Goal: Task Accomplishment & Management: Complete application form

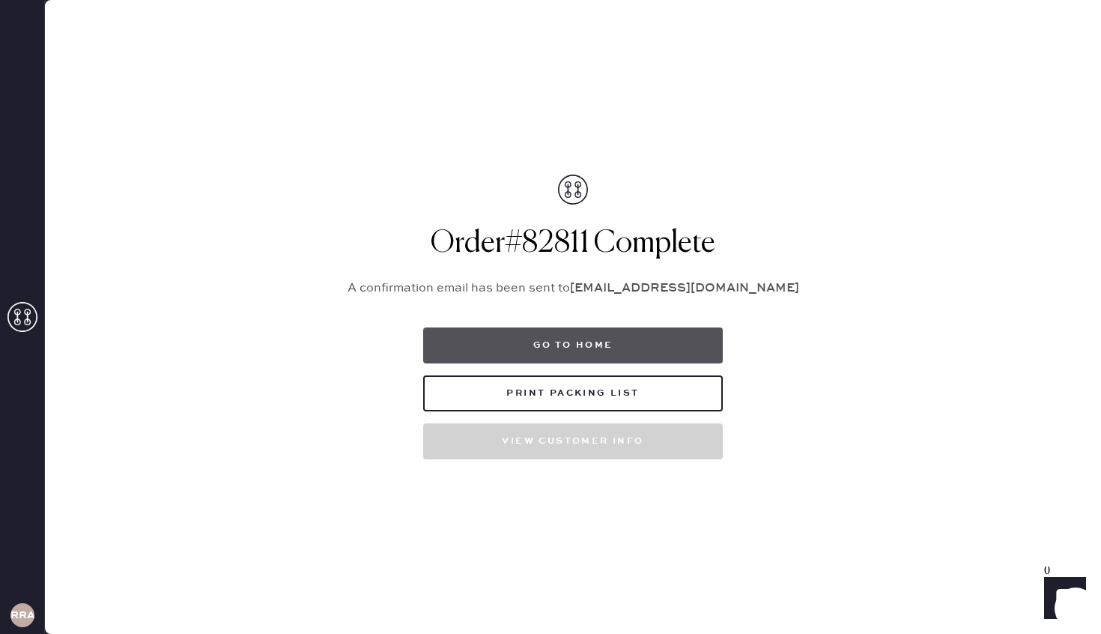
click at [560, 338] on button "Go to home" at bounding box center [573, 345] width 300 height 36
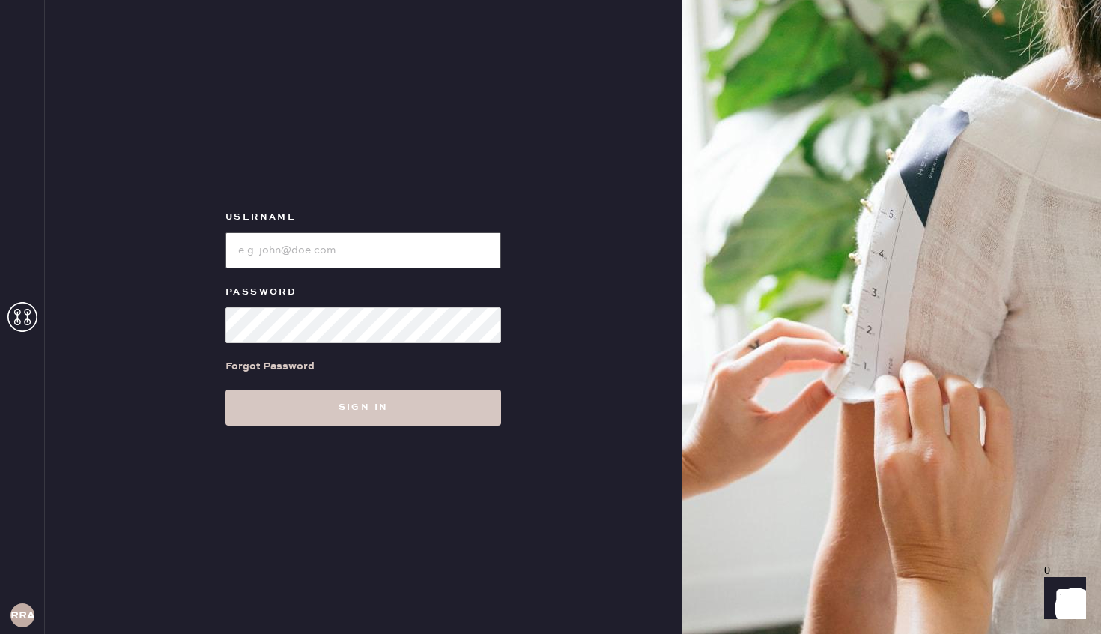
type input "reformationrittenhouse"
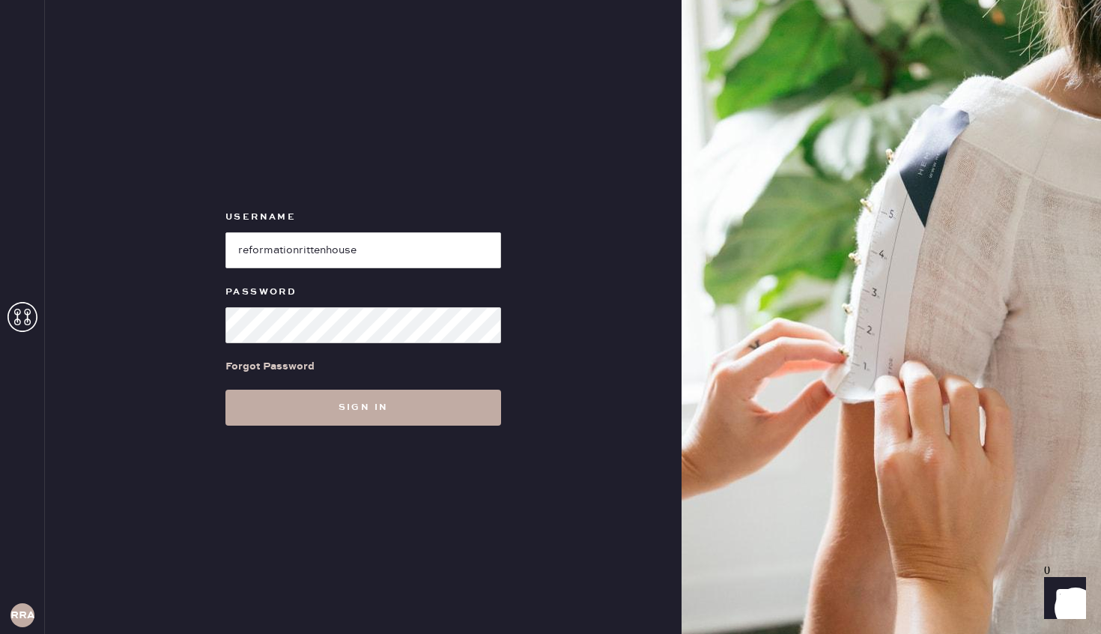
click at [405, 408] on button "Sign in" at bounding box center [363, 408] width 276 height 36
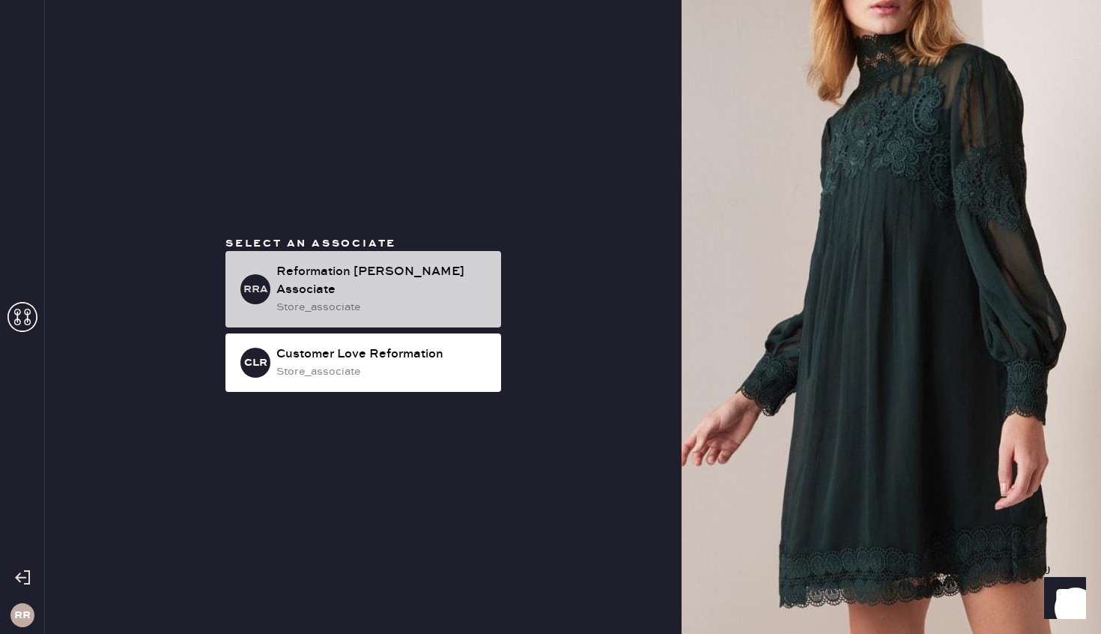
click at [435, 282] on div "Reformation [PERSON_NAME] Associate" at bounding box center [382, 281] width 213 height 36
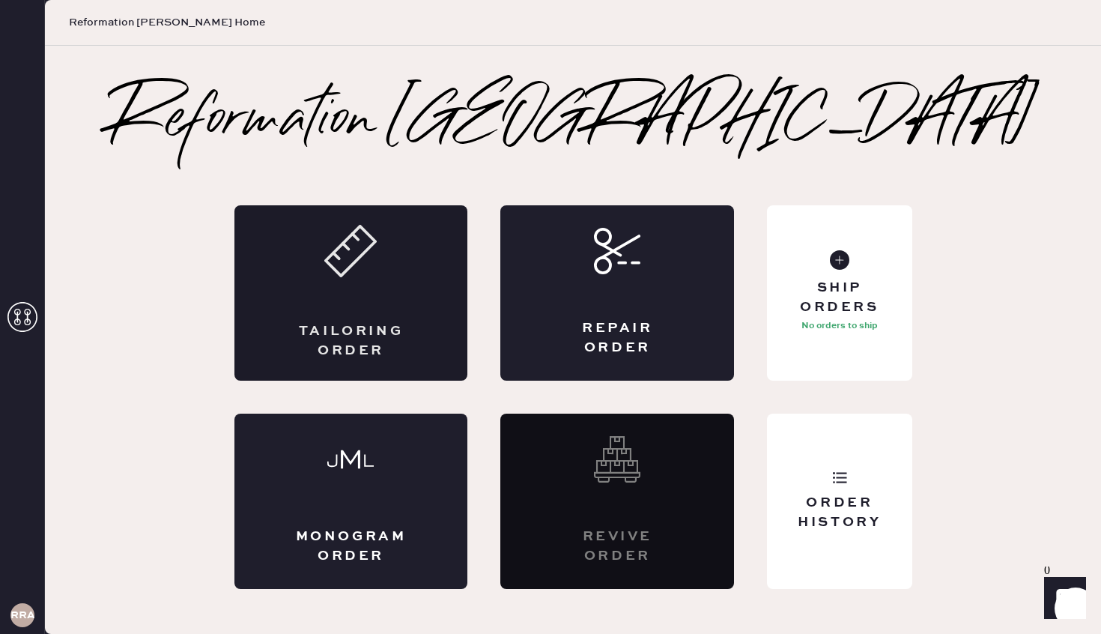
click at [314, 285] on div "Tailoring Order" at bounding box center [351, 292] width 234 height 175
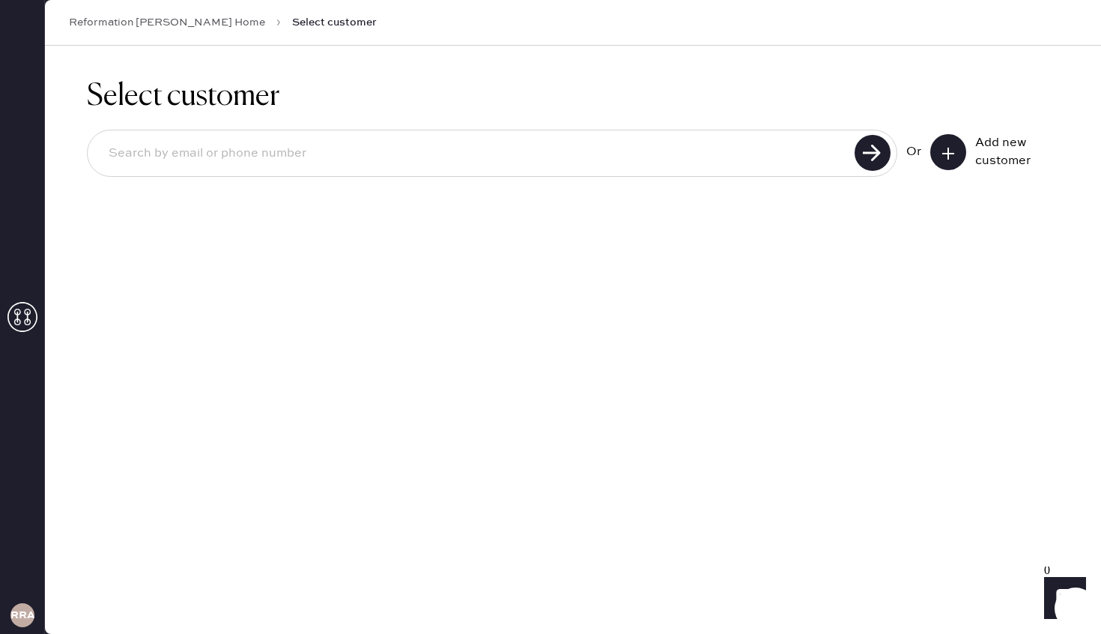
click at [949, 157] on icon at bounding box center [948, 153] width 15 height 15
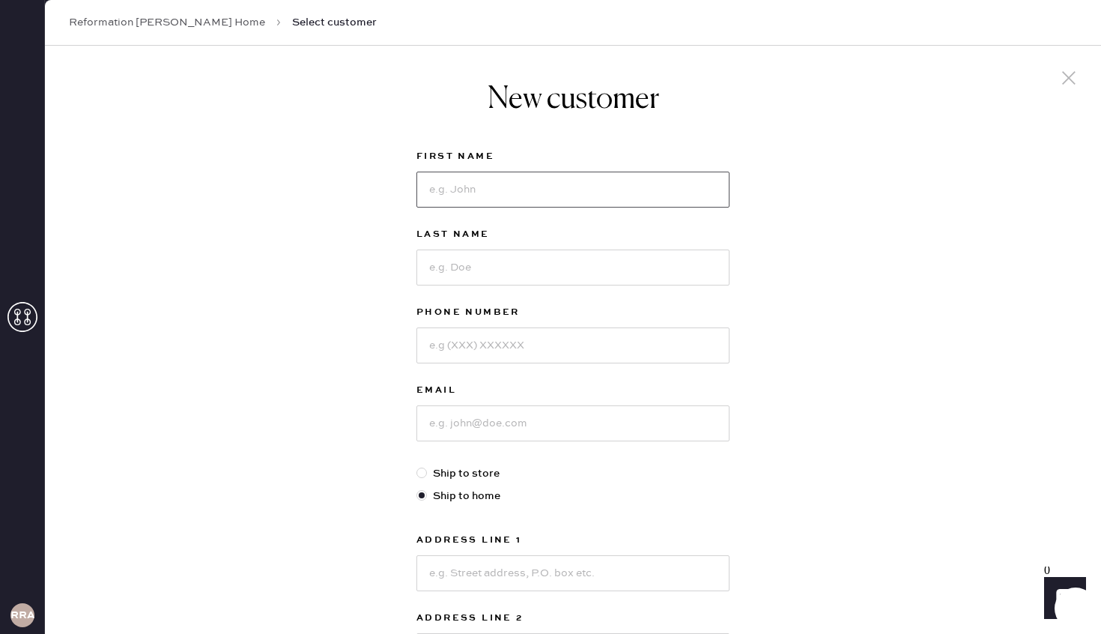
click at [566, 200] on input at bounding box center [573, 190] width 313 height 36
type input "[PERSON_NAME]"
click at [582, 274] on input at bounding box center [573, 267] width 313 height 36
type input "Lavorando"
click at [604, 352] on input at bounding box center [573, 345] width 313 height 36
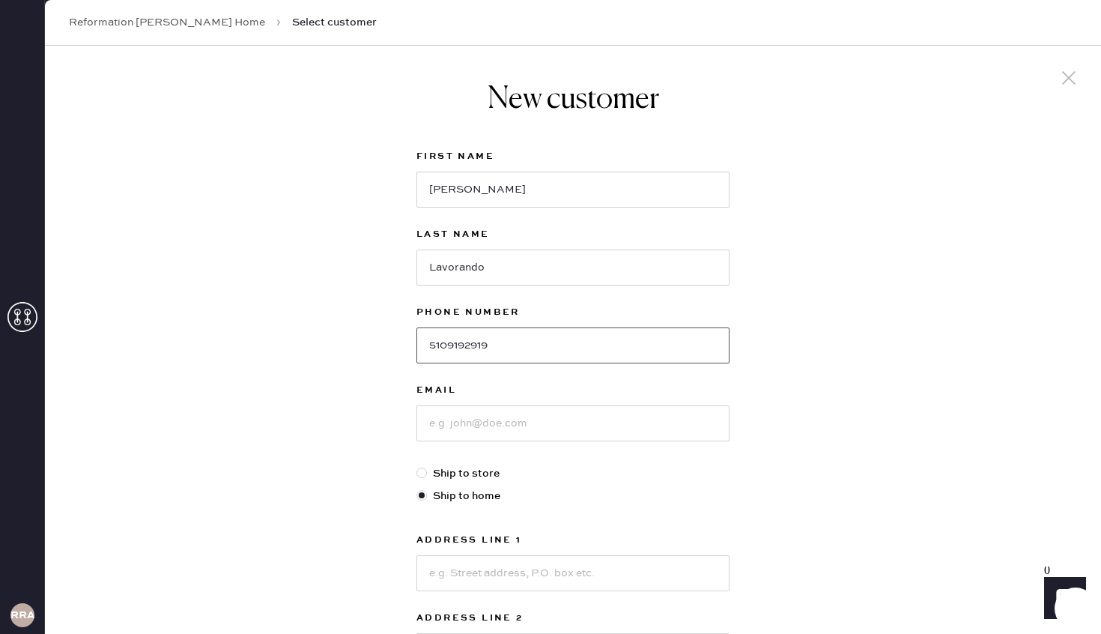
type input "5109192919"
click at [587, 423] on input at bounding box center [573, 423] width 313 height 36
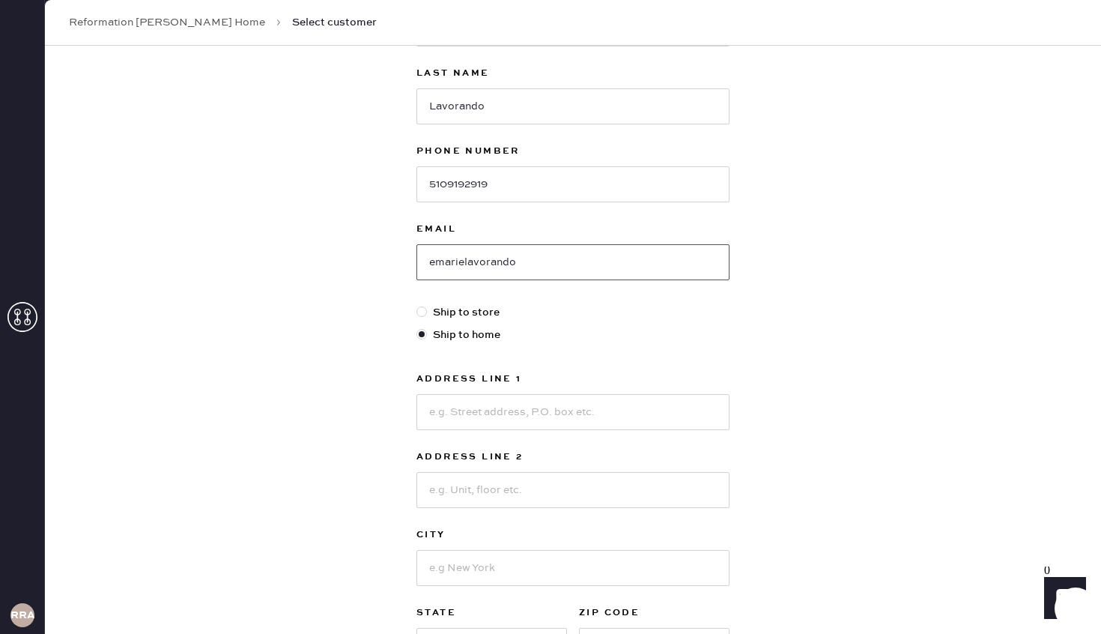
scroll to position [160, 0]
type input "[EMAIL_ADDRESS][DOMAIN_NAME]"
click at [489, 311] on label "Ship to store" at bounding box center [573, 313] width 313 height 16
click at [417, 306] on input "Ship to store" at bounding box center [417, 305] width 1 height 1
radio input "true"
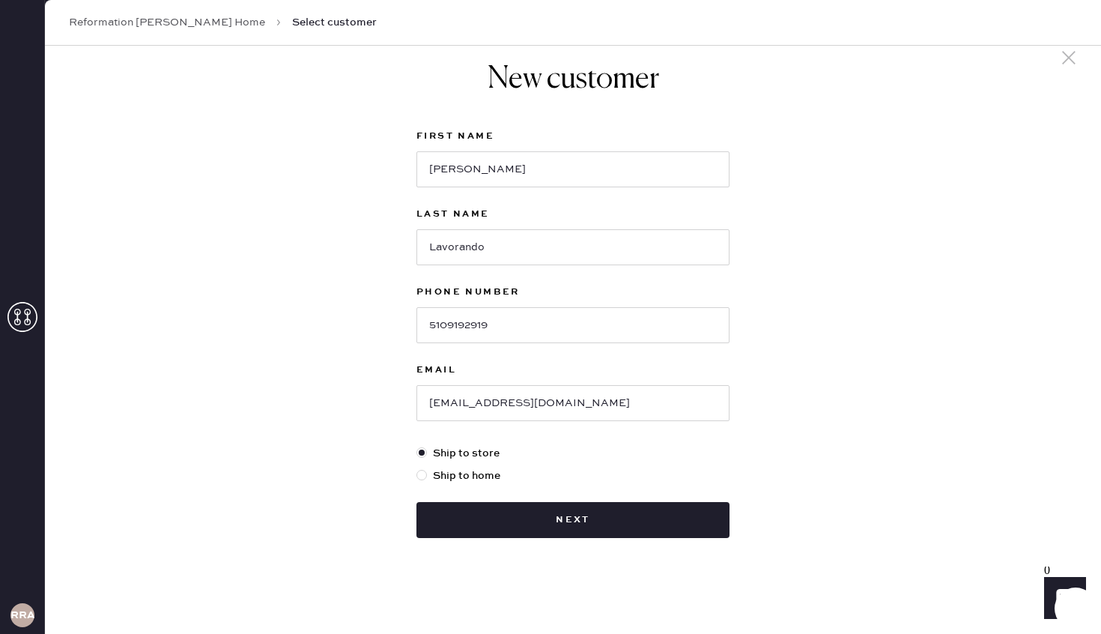
scroll to position [20, 0]
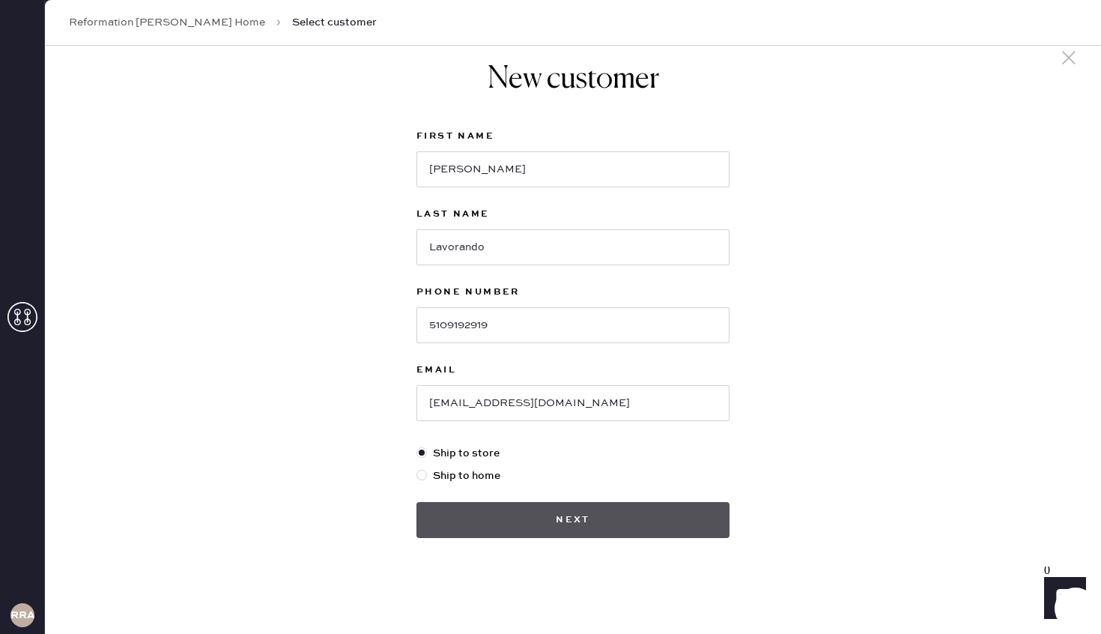
click at [551, 519] on button "Next" at bounding box center [573, 520] width 313 height 36
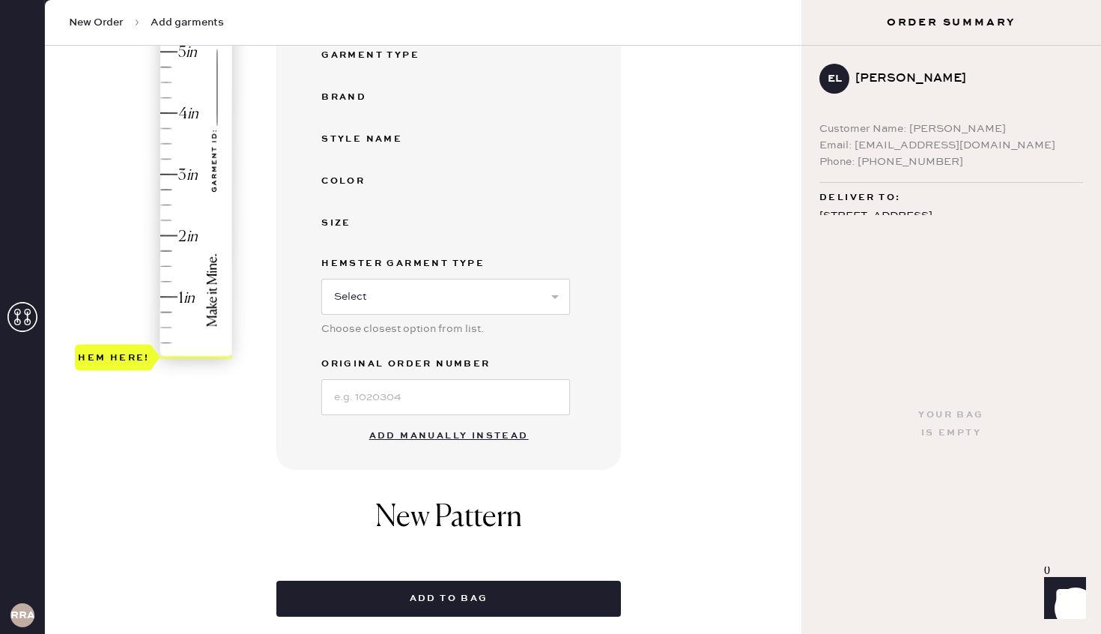
scroll to position [307, 0]
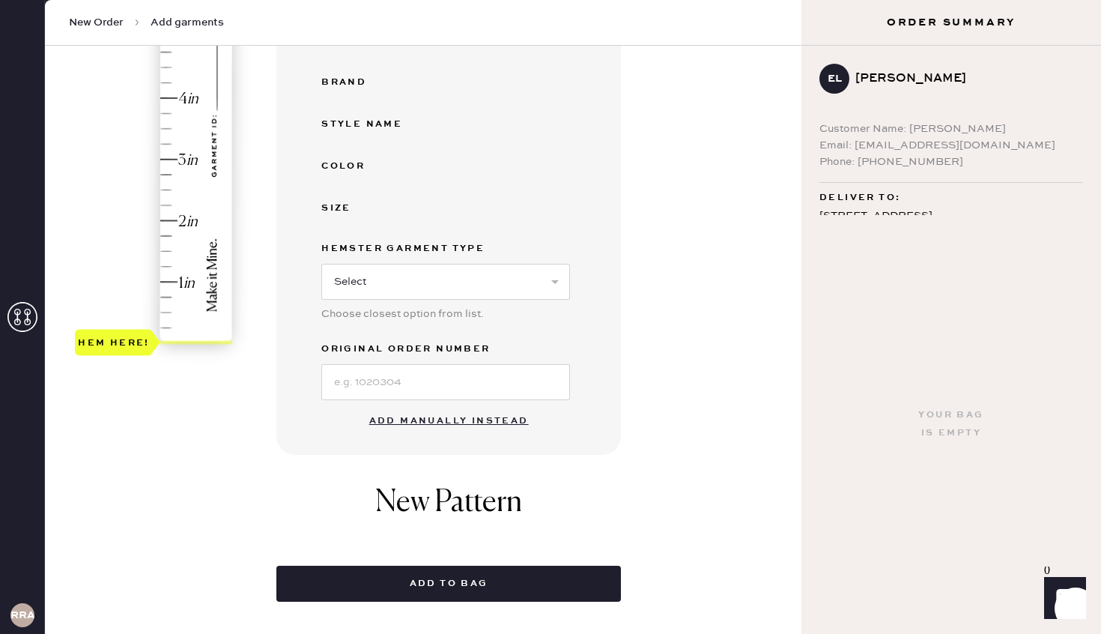
click at [433, 419] on button "Add manually instead" at bounding box center [449, 421] width 178 height 30
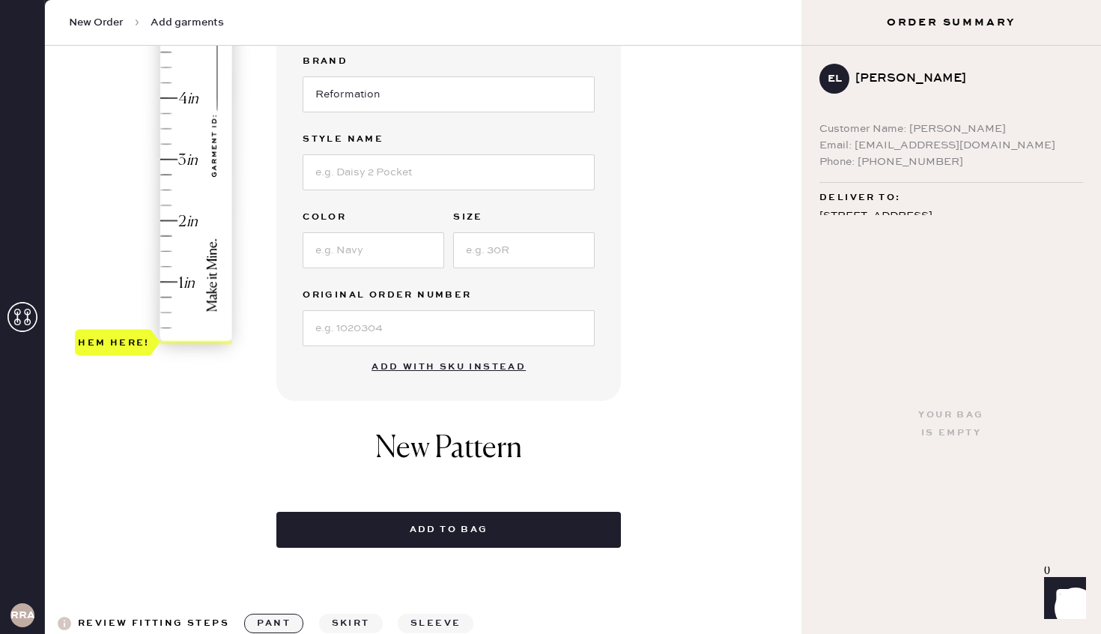
click at [404, 309] on div at bounding box center [449, 326] width 292 height 39
click at [404, 325] on input at bounding box center [449, 328] width 292 height 36
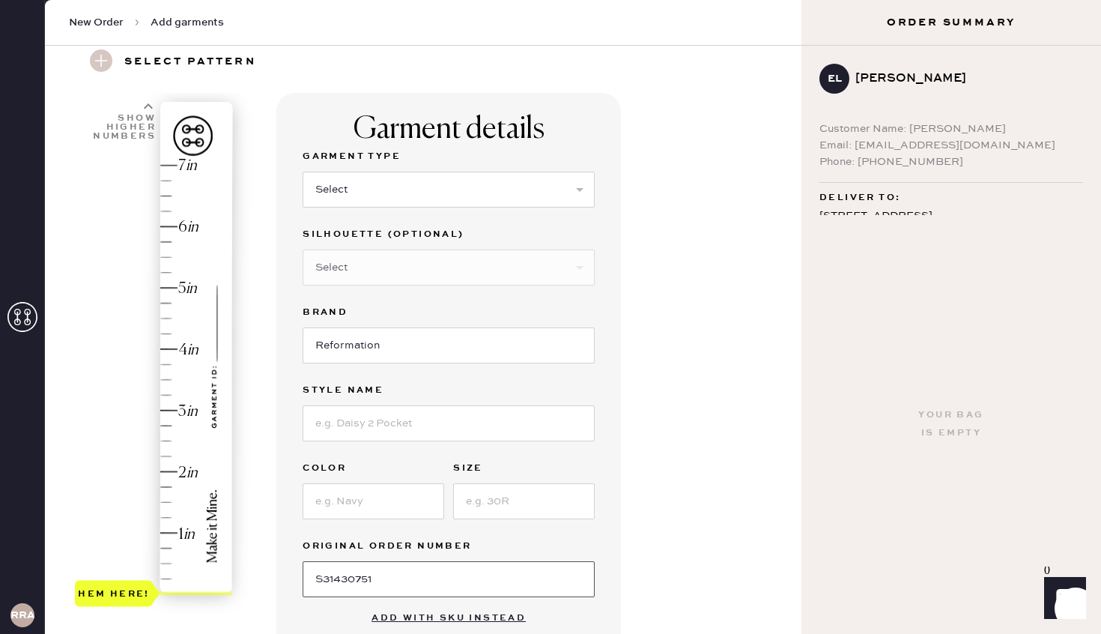
scroll to position [0, 0]
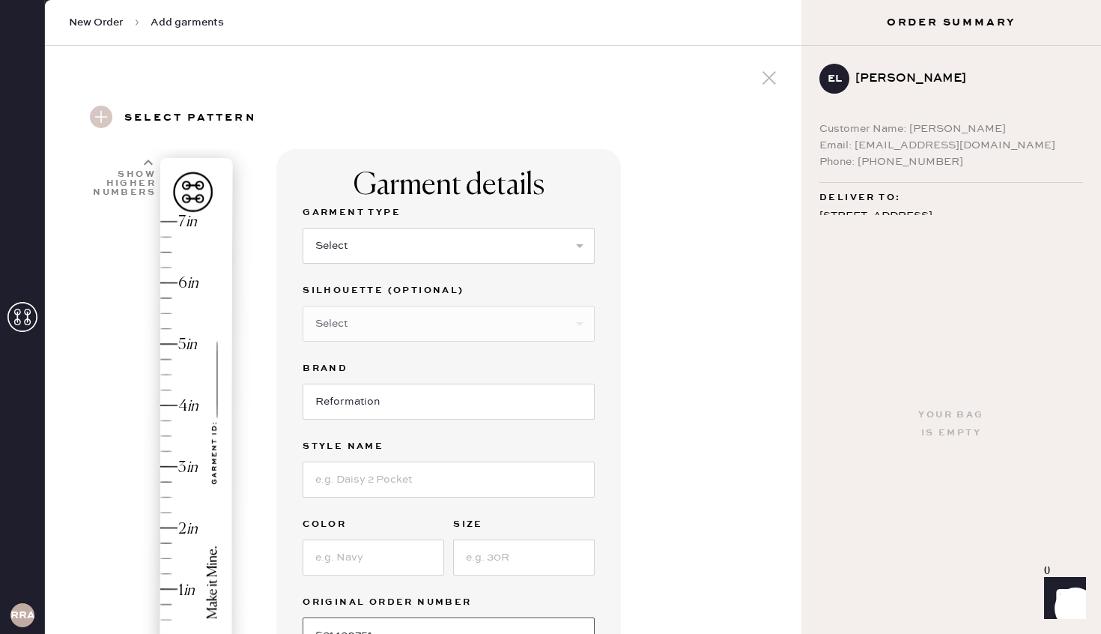
type input "S31430751"
click at [536, 253] on select "Select Basic Skirt Jeans Leggings Pants Shorts Basic Sleeved Dress Basic Sleeve…" at bounding box center [449, 246] width 292 height 36
select select "6"
click at [303, 228] on select "Select Basic Skirt Jeans Leggings Pants Shorts Basic Sleeved Dress Basic Sleeve…" at bounding box center [449, 246] width 292 height 36
click at [340, 318] on select "Select Maxi Dress Midi Dress Mini Dress Other" at bounding box center [449, 324] width 292 height 36
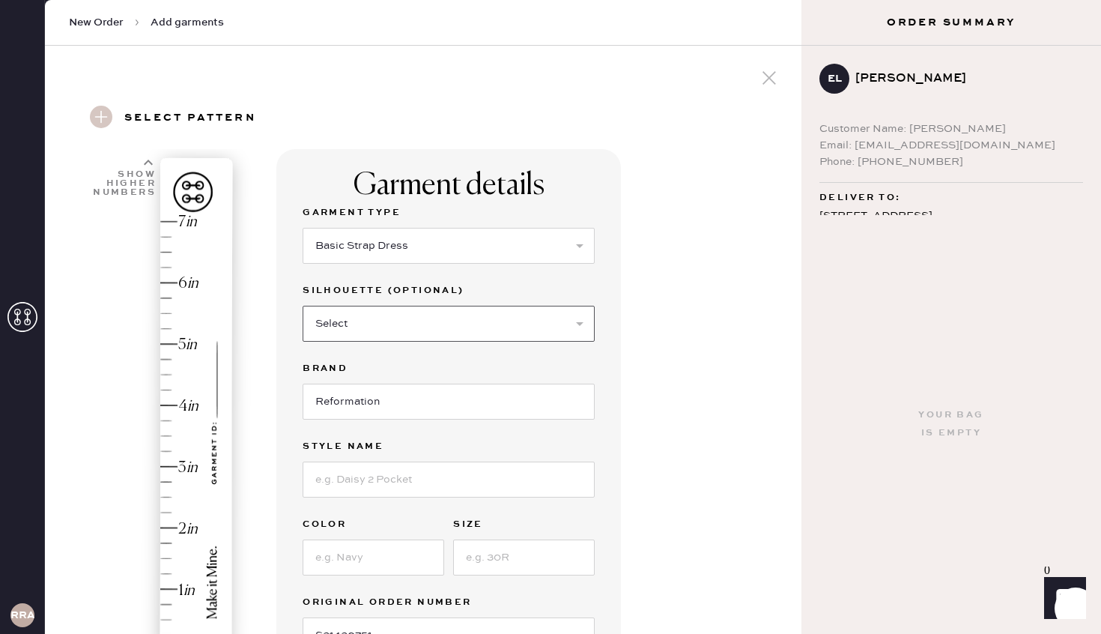
select select "39"
click at [303, 306] on select "Select Maxi Dress Midi Dress Mini Dress Other" at bounding box center [449, 324] width 292 height 36
click at [363, 478] on input at bounding box center [449, 479] width 292 height 36
type input "Pernille Silk Dress"
click at [378, 569] on input at bounding box center [374, 557] width 142 height 36
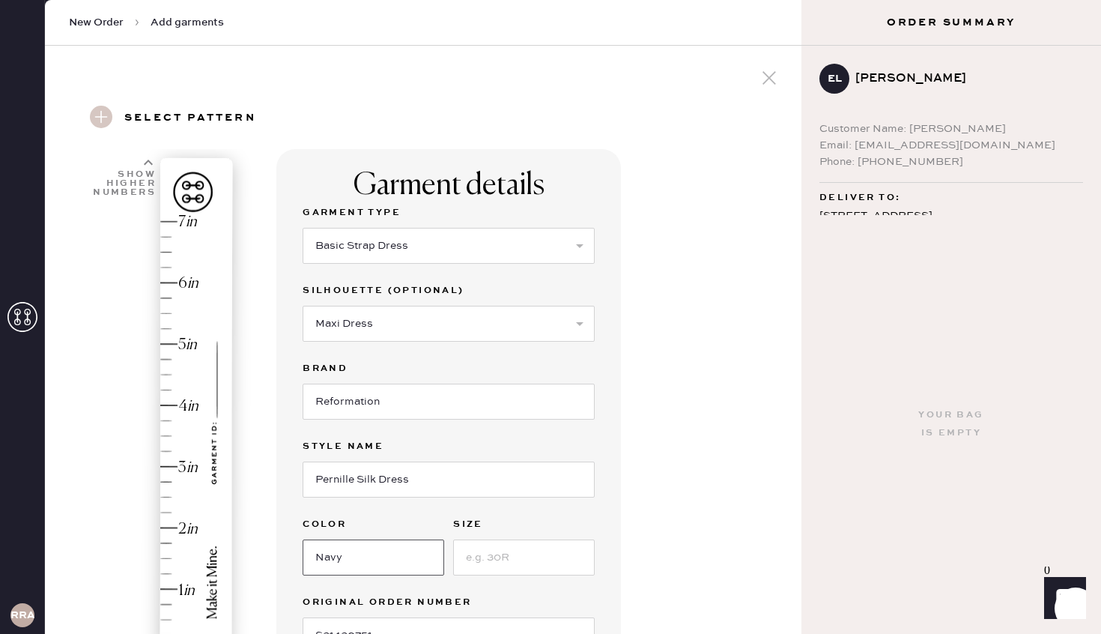
type input "Navy"
click at [696, 543] on div "Garment details Garment Type Select Basic Skirt Jeans Leggings Pants Shorts Bas…" at bounding box center [532, 595] width 513 height 893
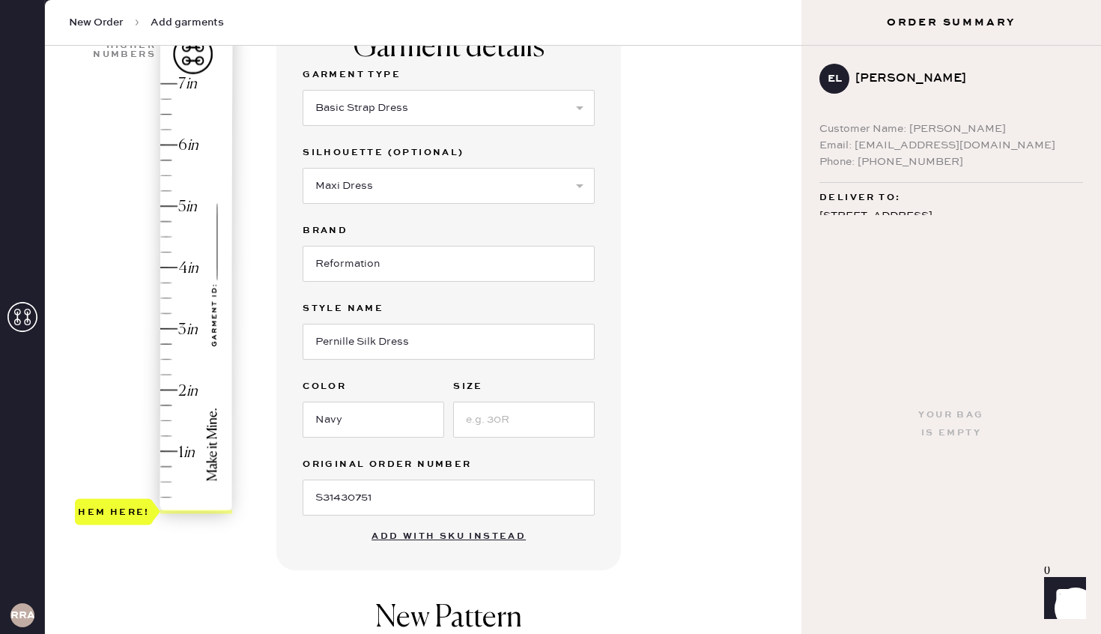
scroll to position [140, 0]
type input "3"
click at [164, 327] on div "Hem here!" at bounding box center [155, 296] width 160 height 442
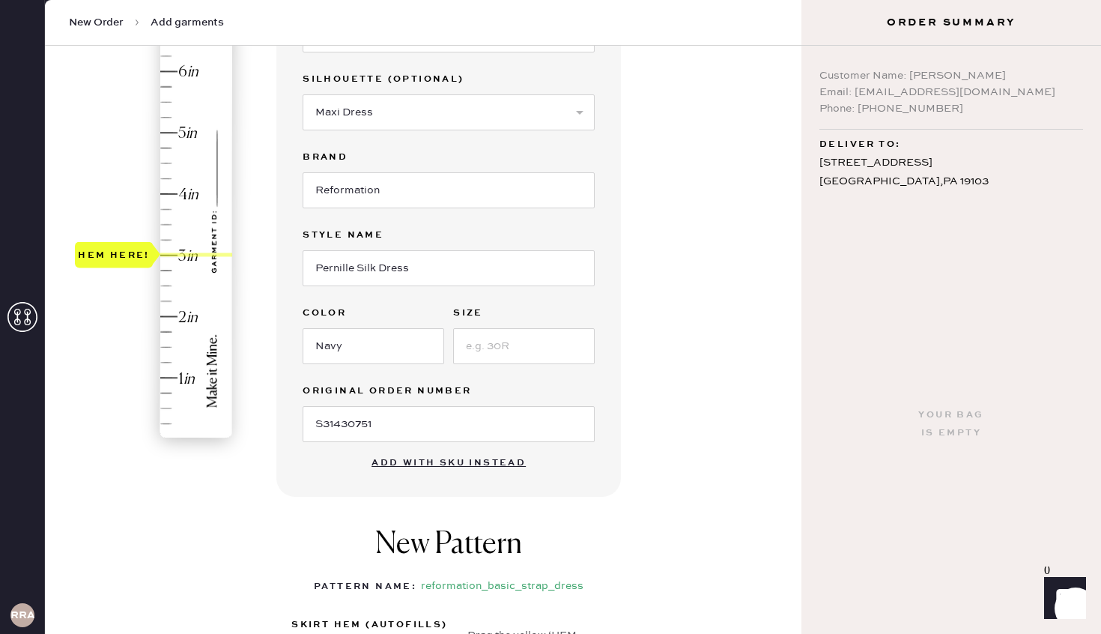
scroll to position [194, 0]
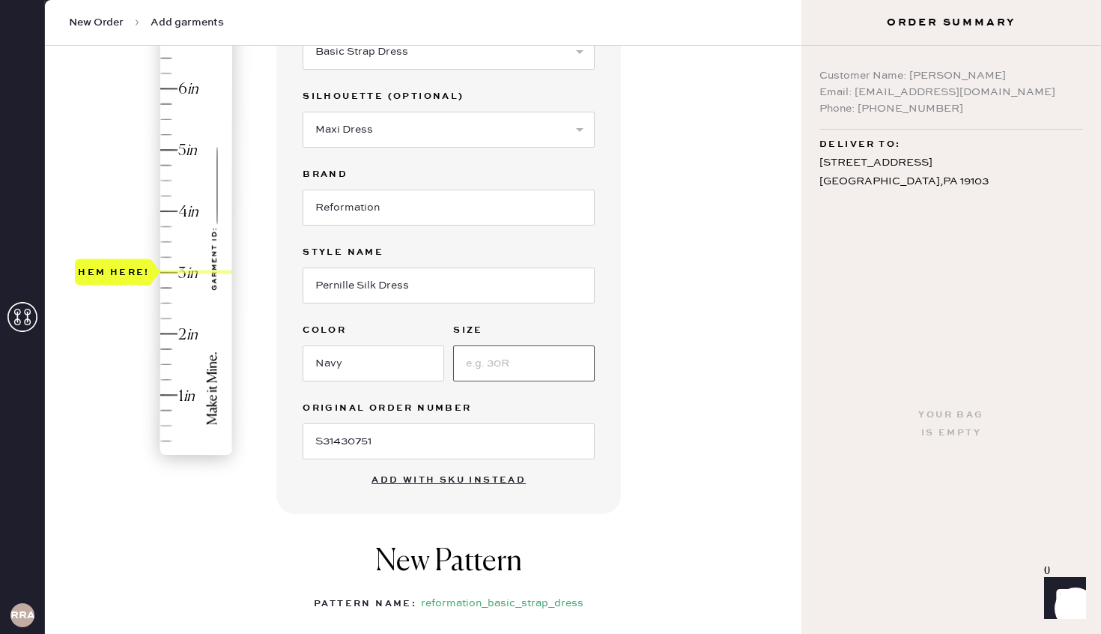
click at [554, 370] on input at bounding box center [524, 363] width 142 height 36
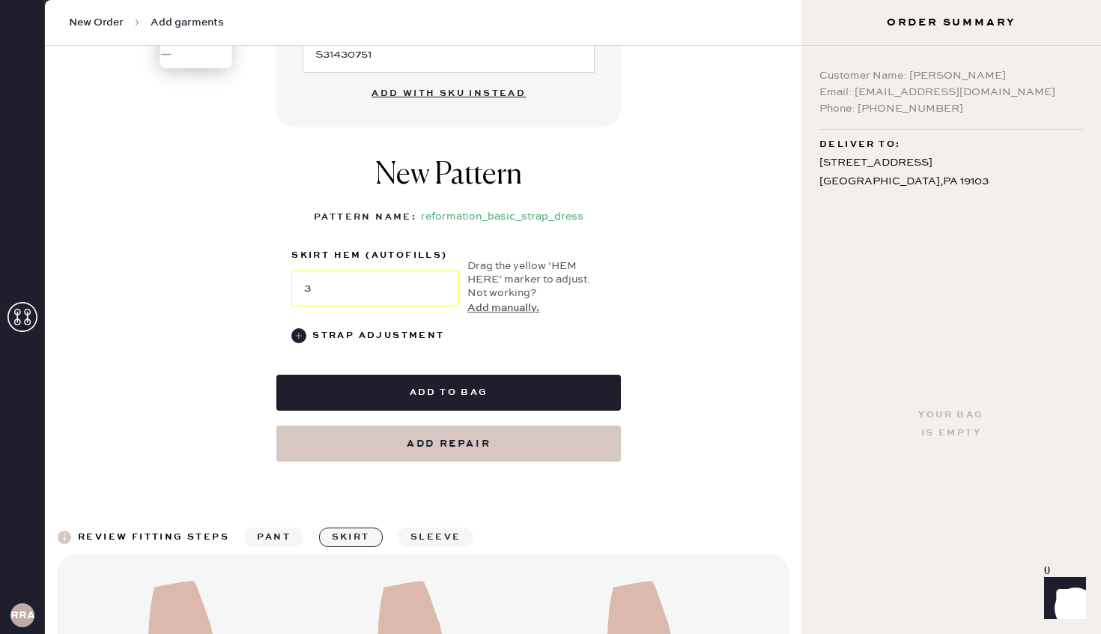
scroll to position [793, 0]
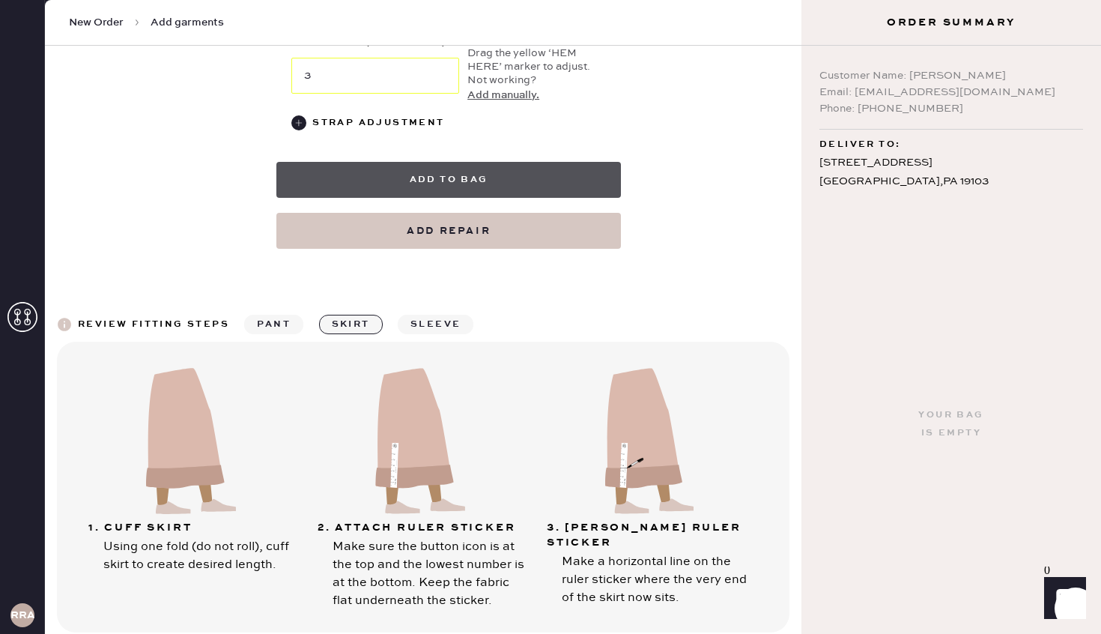
type input "M"
click at [527, 179] on button "Add to bag" at bounding box center [448, 180] width 345 height 36
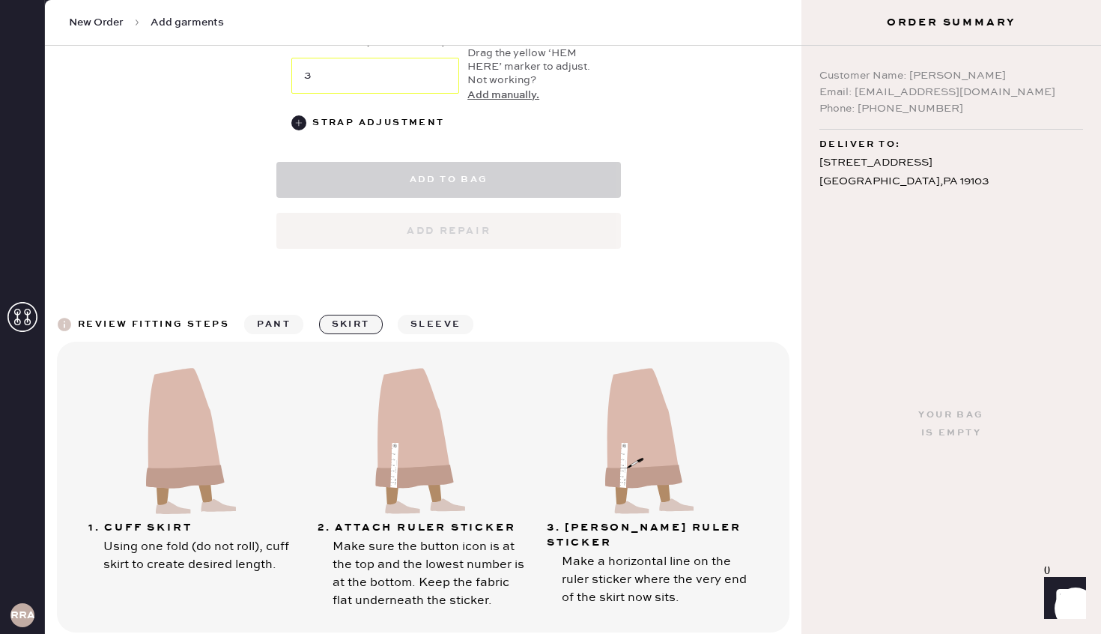
select select "6"
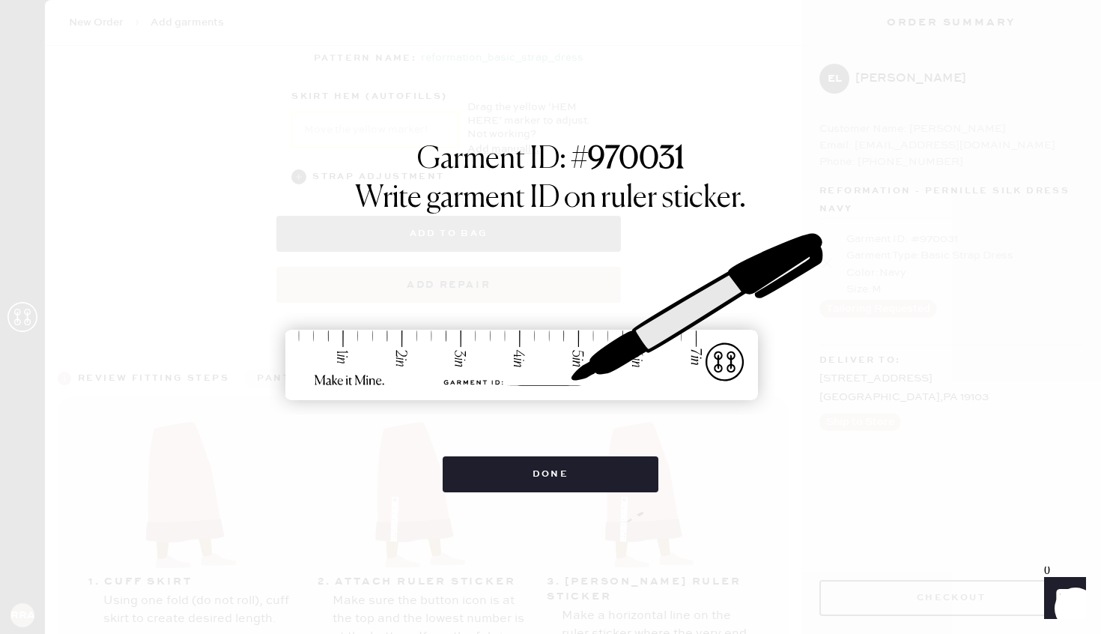
scroll to position [0, 0]
click at [548, 470] on button "Done" at bounding box center [551, 474] width 216 height 36
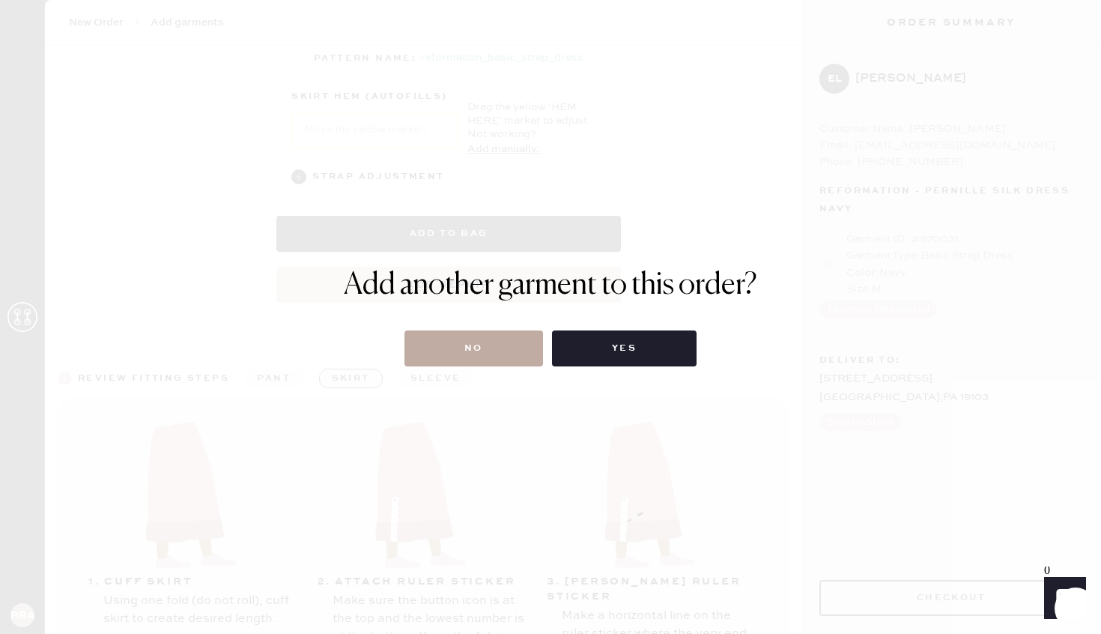
click at [506, 344] on button "No" at bounding box center [474, 348] width 139 height 36
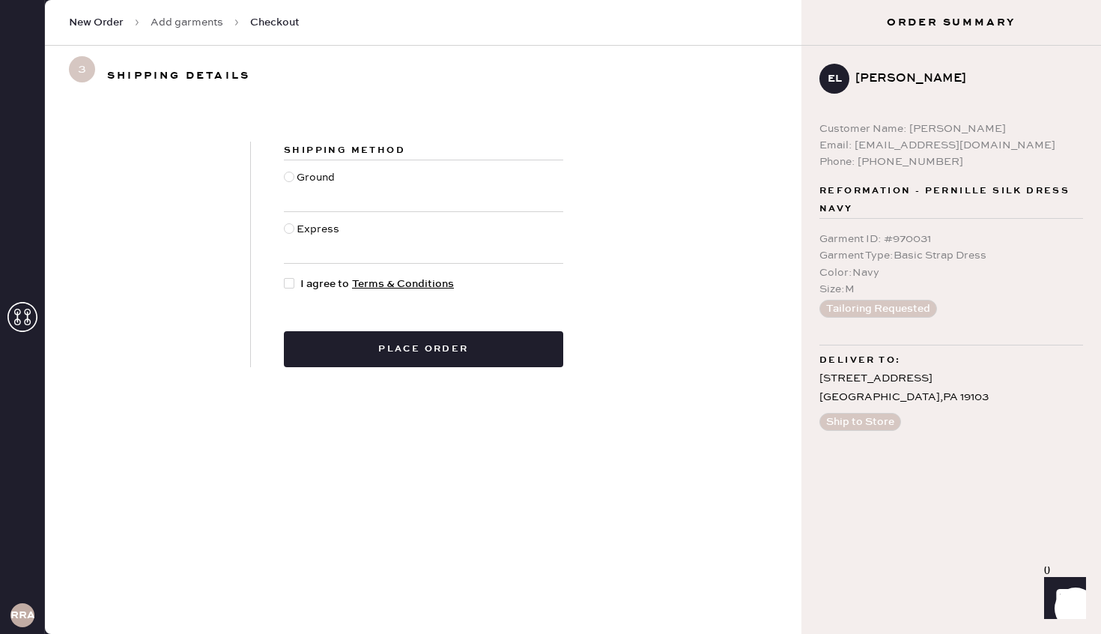
click at [313, 175] on div "Ground" at bounding box center [318, 185] width 42 height 33
click at [285, 170] on input "Ground" at bounding box center [284, 169] width 1 height 1
radio input "true"
click at [303, 285] on span "I agree to Terms & Conditions" at bounding box center [377, 284] width 154 height 16
click at [285, 276] on input "I agree to Terms & Conditions" at bounding box center [284, 276] width 1 height 1
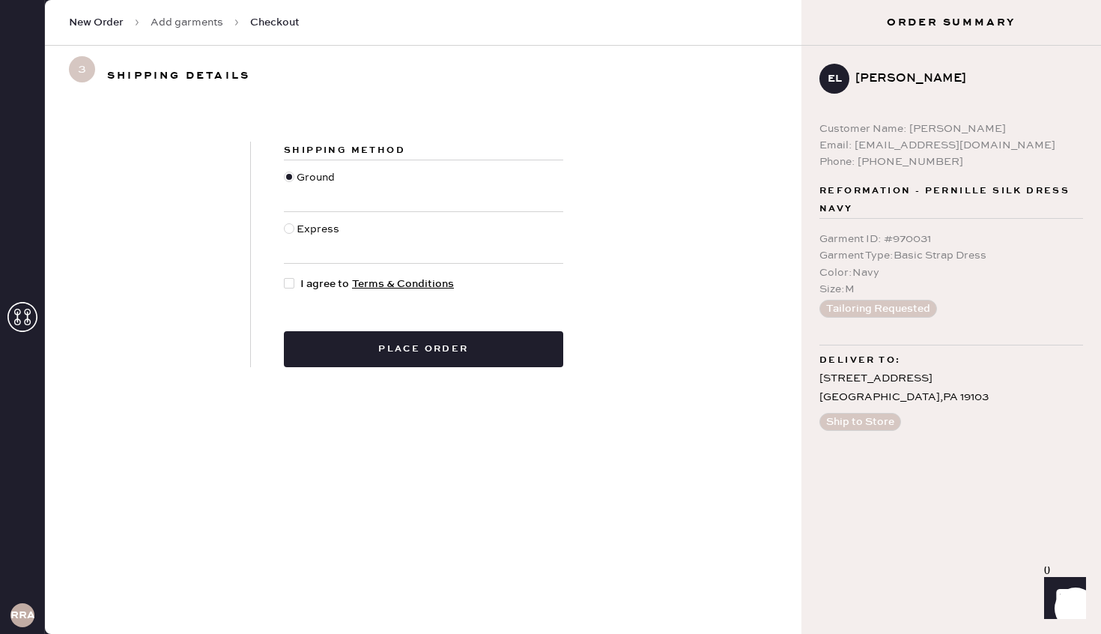
checkbox input "true"
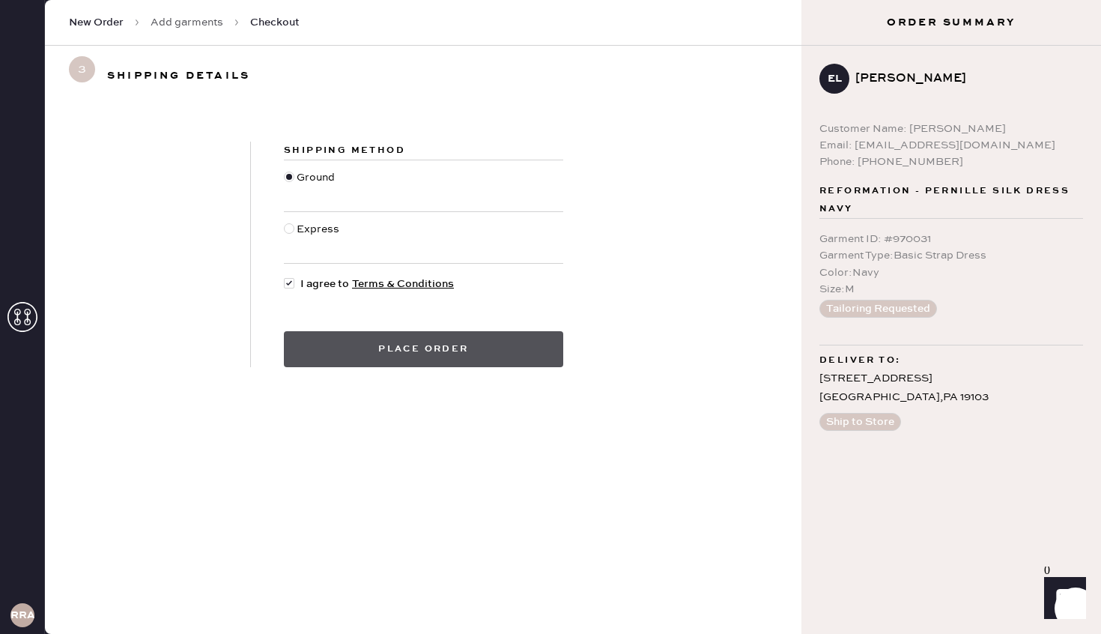
click at [414, 354] on button "Place order" at bounding box center [423, 349] width 279 height 36
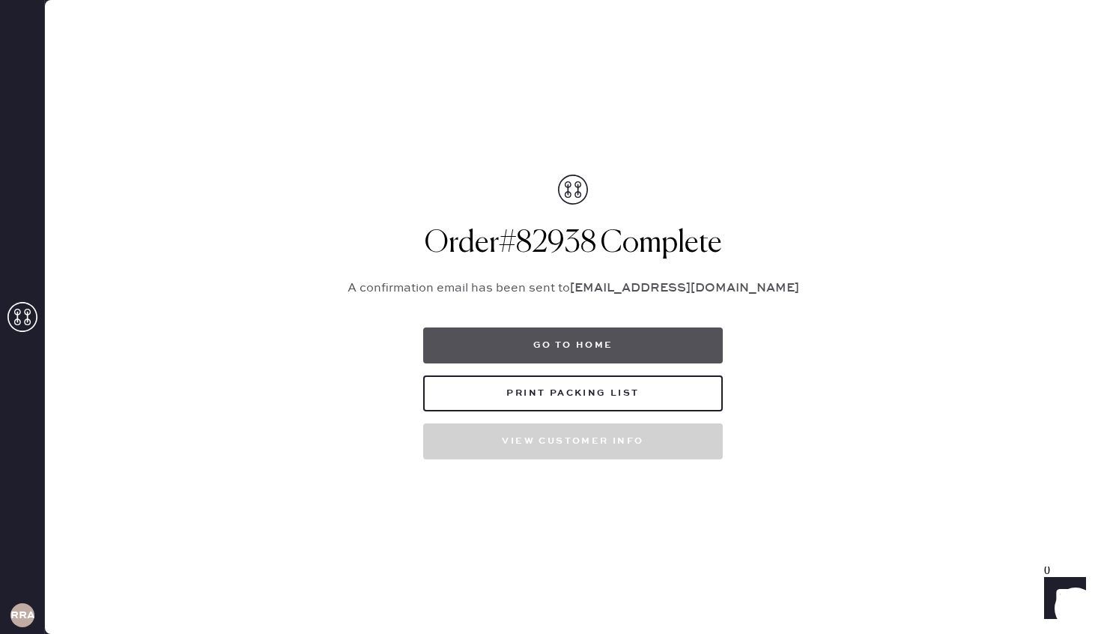
click at [606, 339] on button "Go to home" at bounding box center [573, 345] width 300 height 36
